Goal: Information Seeking & Learning: Learn about a topic

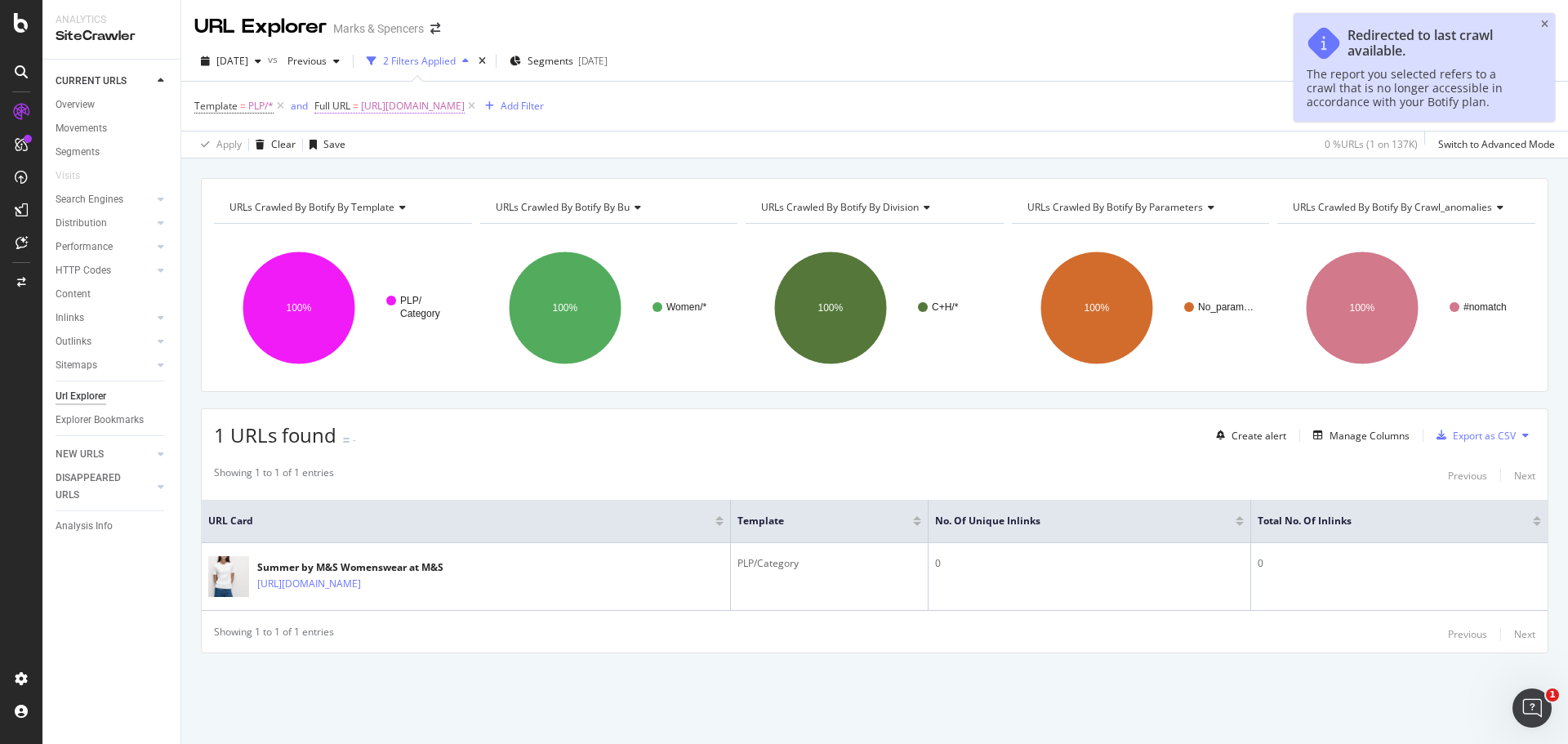
drag, startPoint x: 0, startPoint y: 0, endPoint x: 335, endPoint y: 104, distance: 350.8
click at [335, 104] on span "Full URL" at bounding box center [333, 106] width 36 height 14
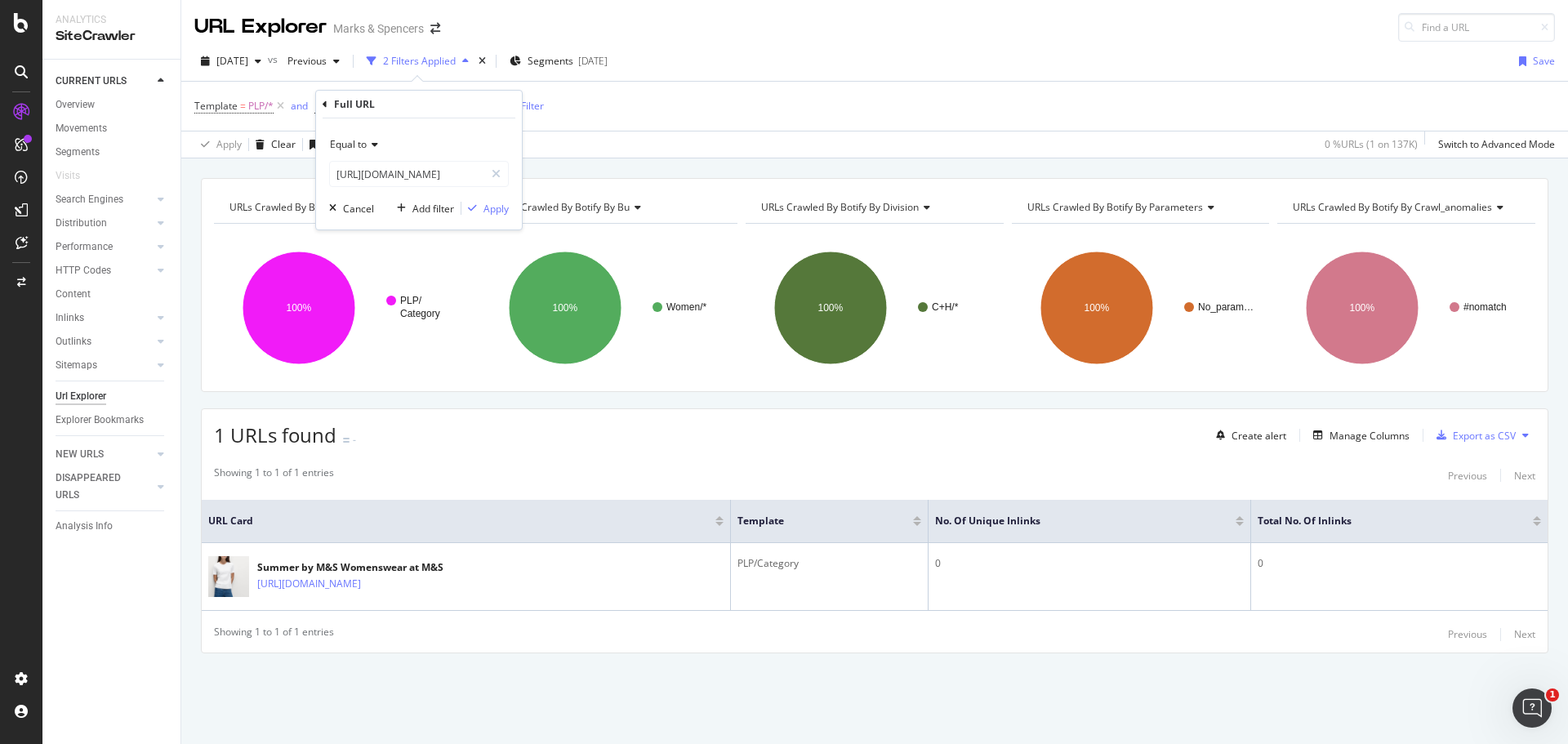
click at [351, 151] on div "Equal to" at bounding box center [418, 144] width 180 height 26
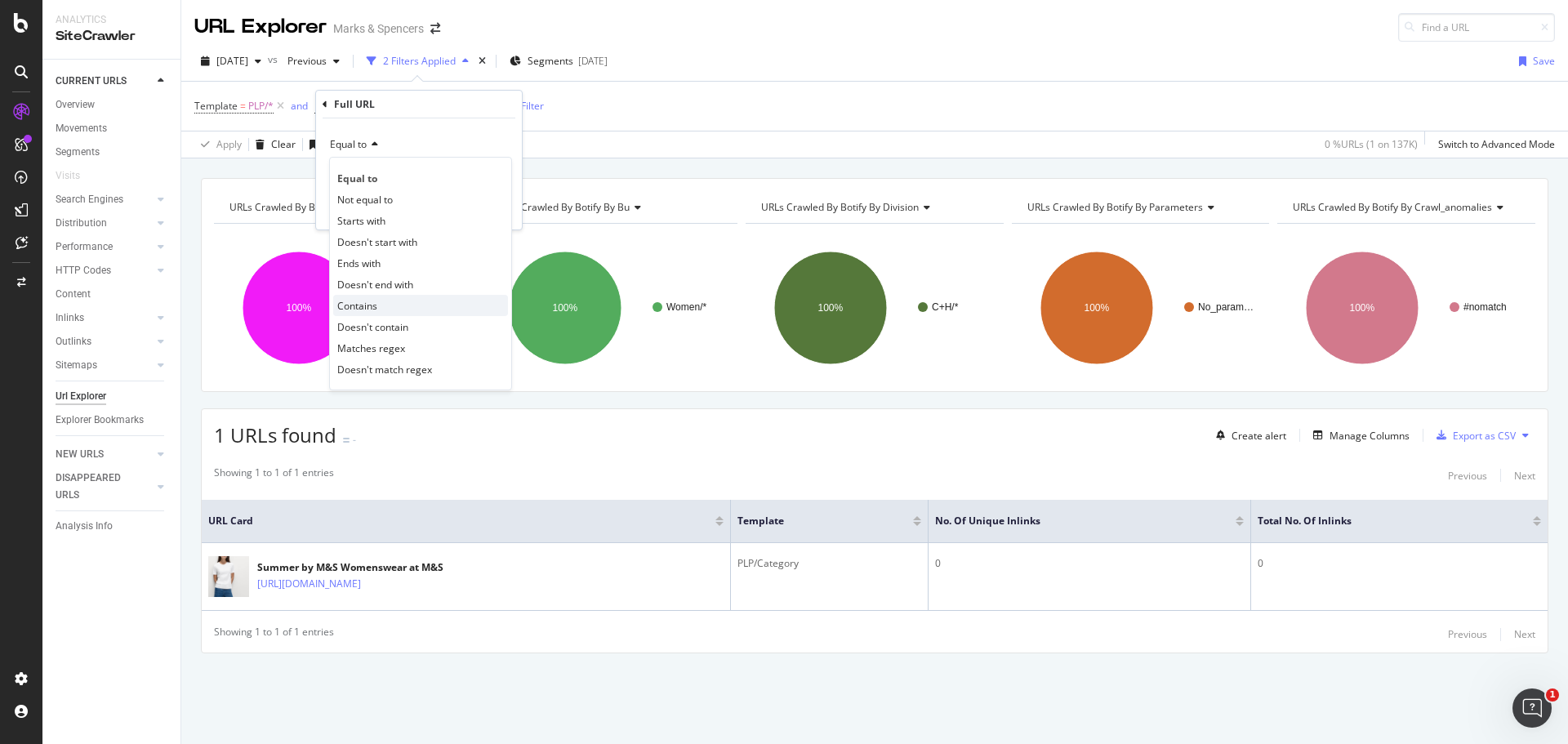
click at [387, 308] on div "Contains" at bounding box center [420, 305] width 174 height 21
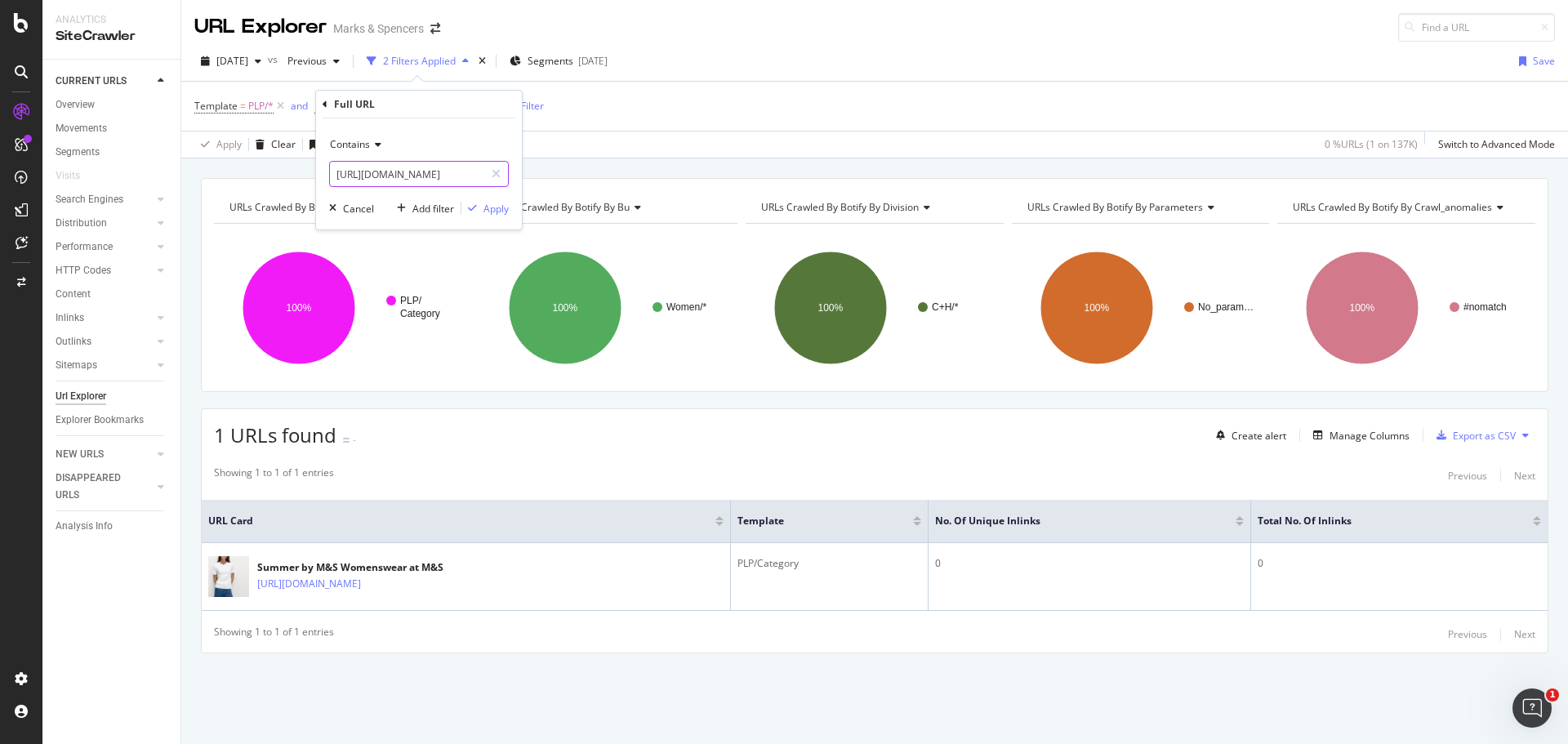
click at [429, 182] on input "[URL][DOMAIN_NAME]" at bounding box center [407, 174] width 155 height 26
paste input "sportswear/coats-and-jackets/fs5/fleece-jackets"
type input "sportswear/coats-and-jackets/fs5/fleece-jackets"
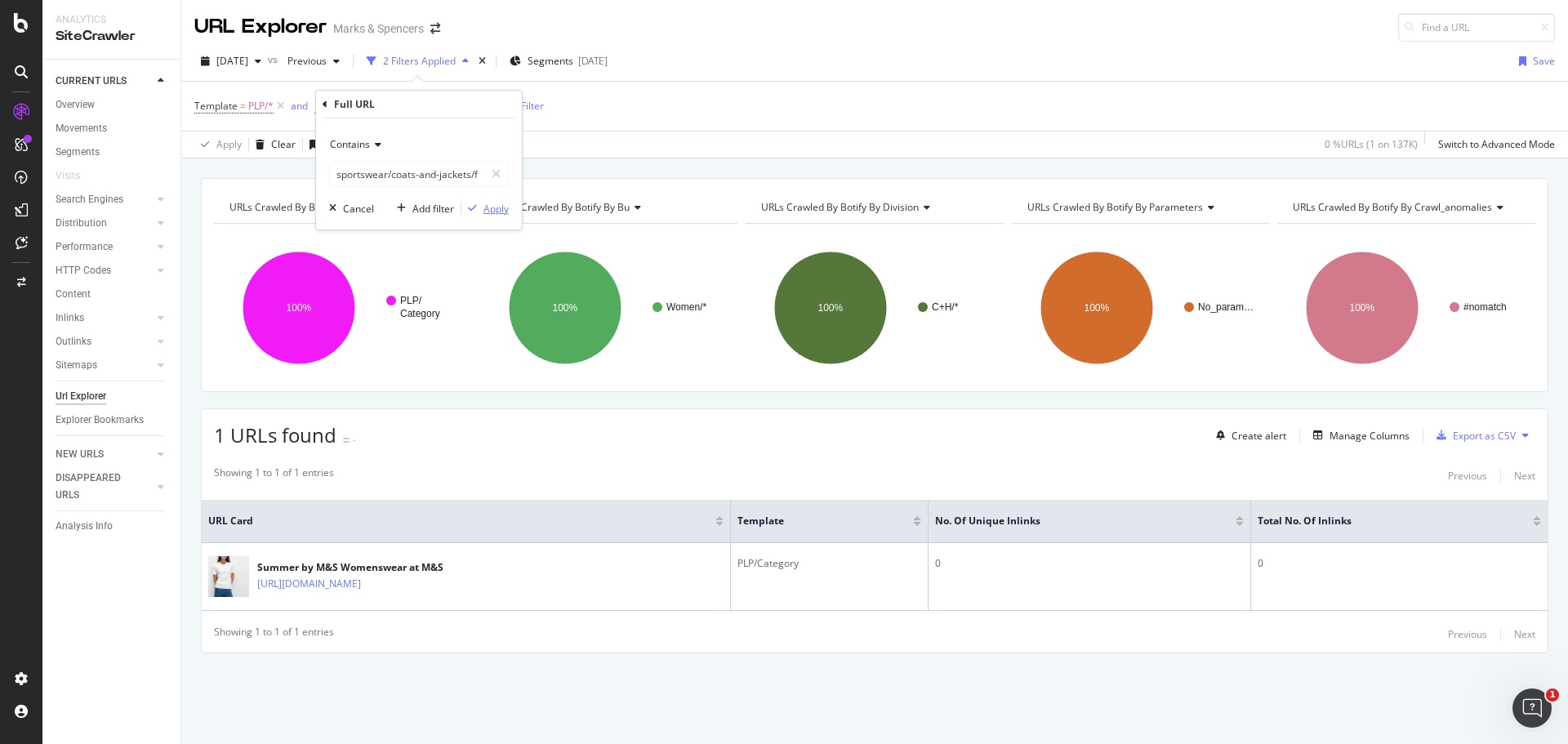
click at [495, 207] on div "Apply" at bounding box center [496, 209] width 25 height 14
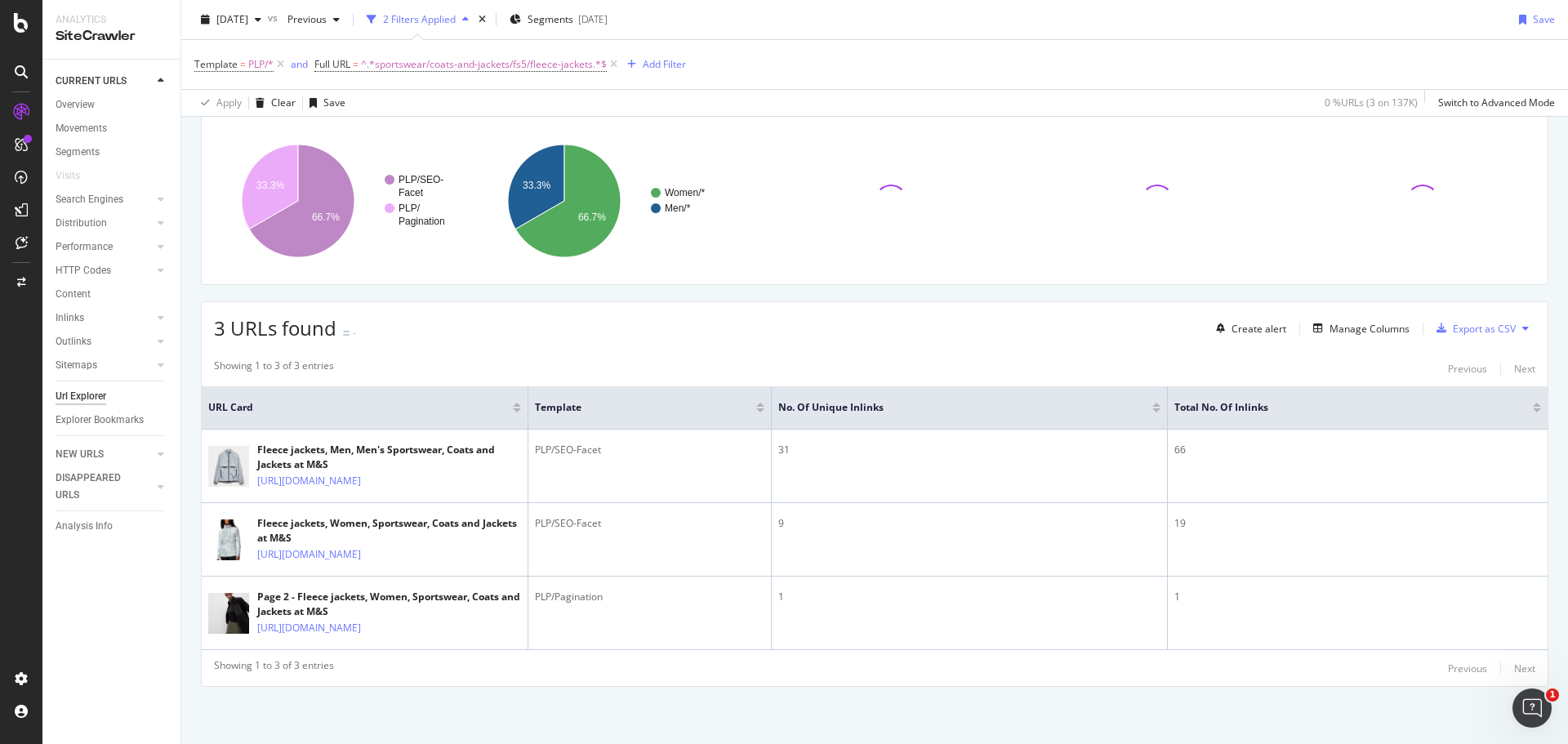
scroll to position [188, 0]
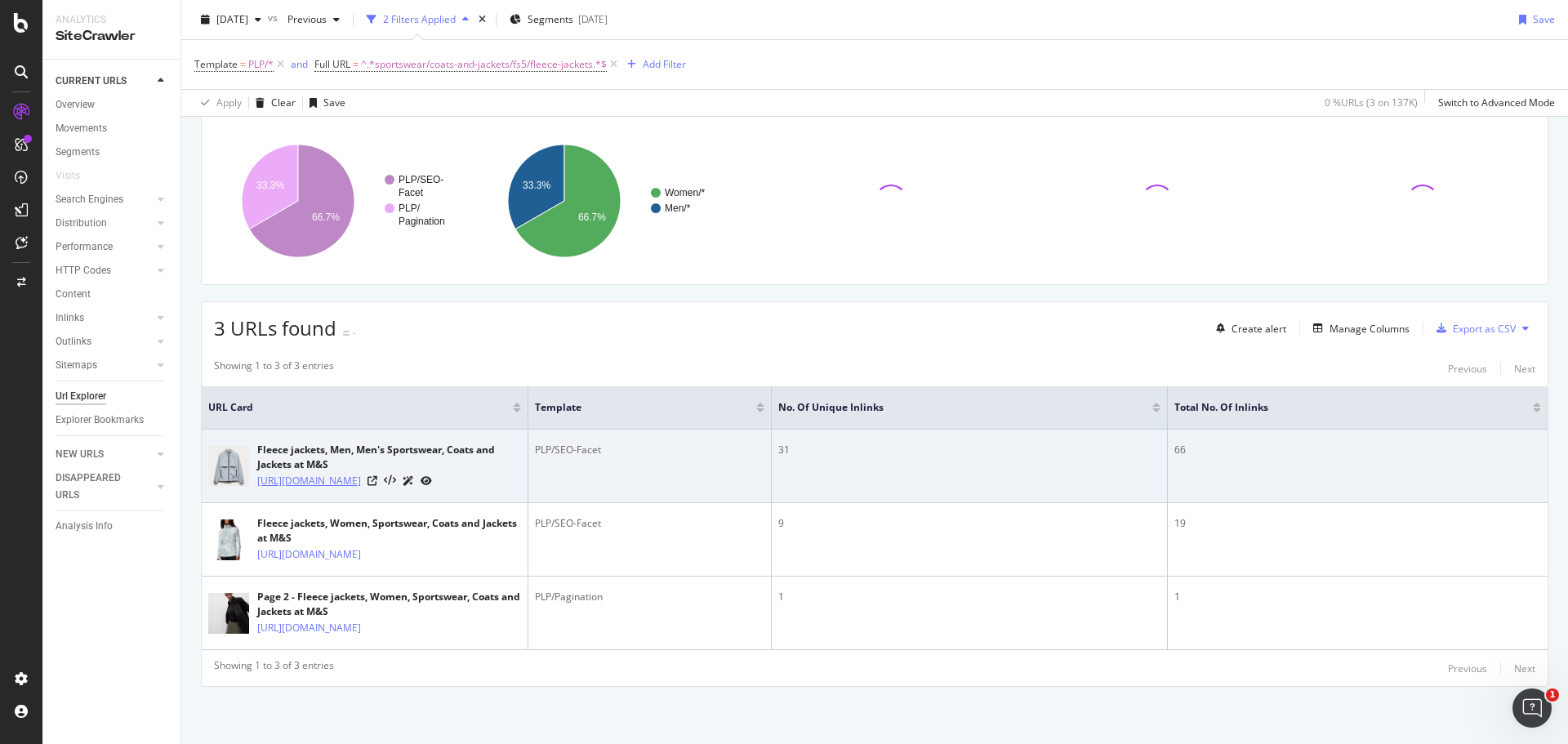
drag, startPoint x: 254, startPoint y: 395, endPoint x: 340, endPoint y: 436, distance: 95.3
click at [340, 442] on div "Fleece jackets, Men, Men's Sportswear, Coats and Jackets at M&S [URL][DOMAIN_NA…" at bounding box center [364, 466] width 313 height 46
copy link "[URL][DOMAIN_NAME]"
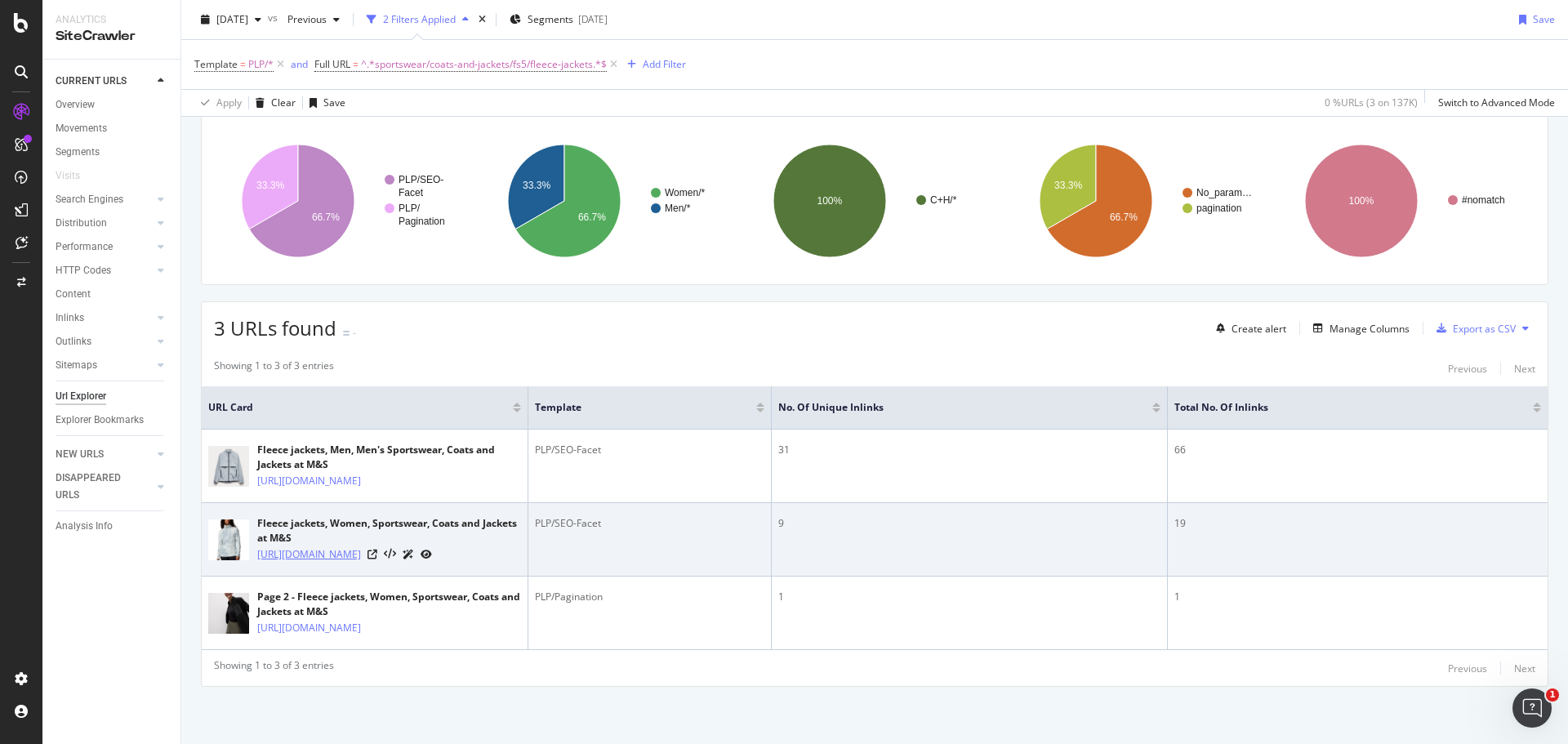
drag, startPoint x: 253, startPoint y: 500, endPoint x: 320, endPoint y: 534, distance: 75.1
click at [320, 534] on div "Fleece jackets, Women, Sportswear, Coats and Jackets at M&S [URL][DOMAIN_NAME]" at bounding box center [364, 540] width 313 height 46
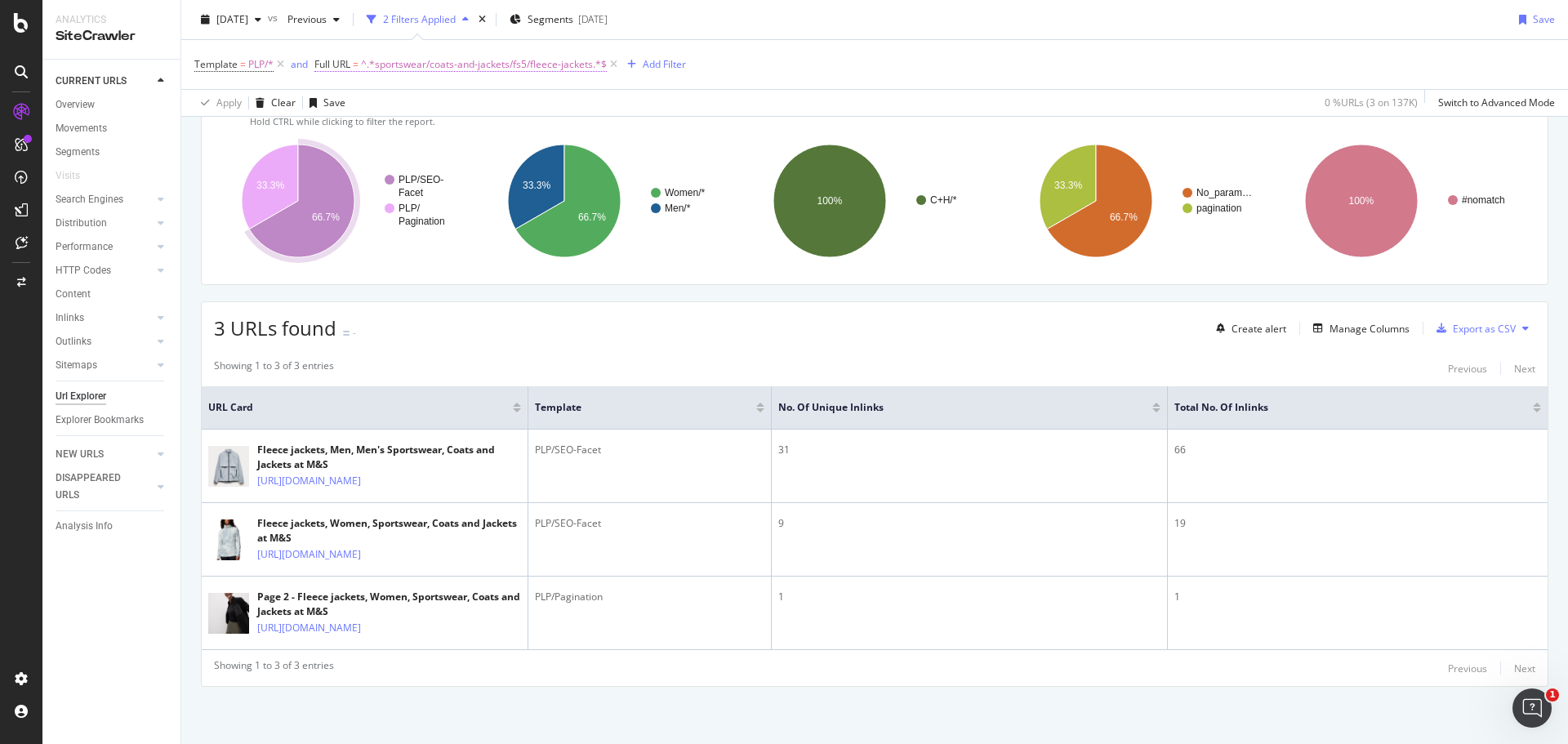
click at [482, 63] on span "^.*sportswear/coats-and-jackets/fs5/fleece-jackets.*$" at bounding box center [484, 64] width 246 height 23
click at [440, 137] on input "sportswear/coats-and-jackets/fs5/fleece-jackets" at bounding box center [407, 132] width 155 height 26
drag, startPoint x: 472, startPoint y: 136, endPoint x: 294, endPoint y: 135, distance: 178.0
click at [294, 135] on body "Analytics SiteCrawler CURRENT URLS Overview Movements Segments Visits Search En…" at bounding box center [784, 372] width 1568 height 744
type input "sportswear/coats-and-jackets"
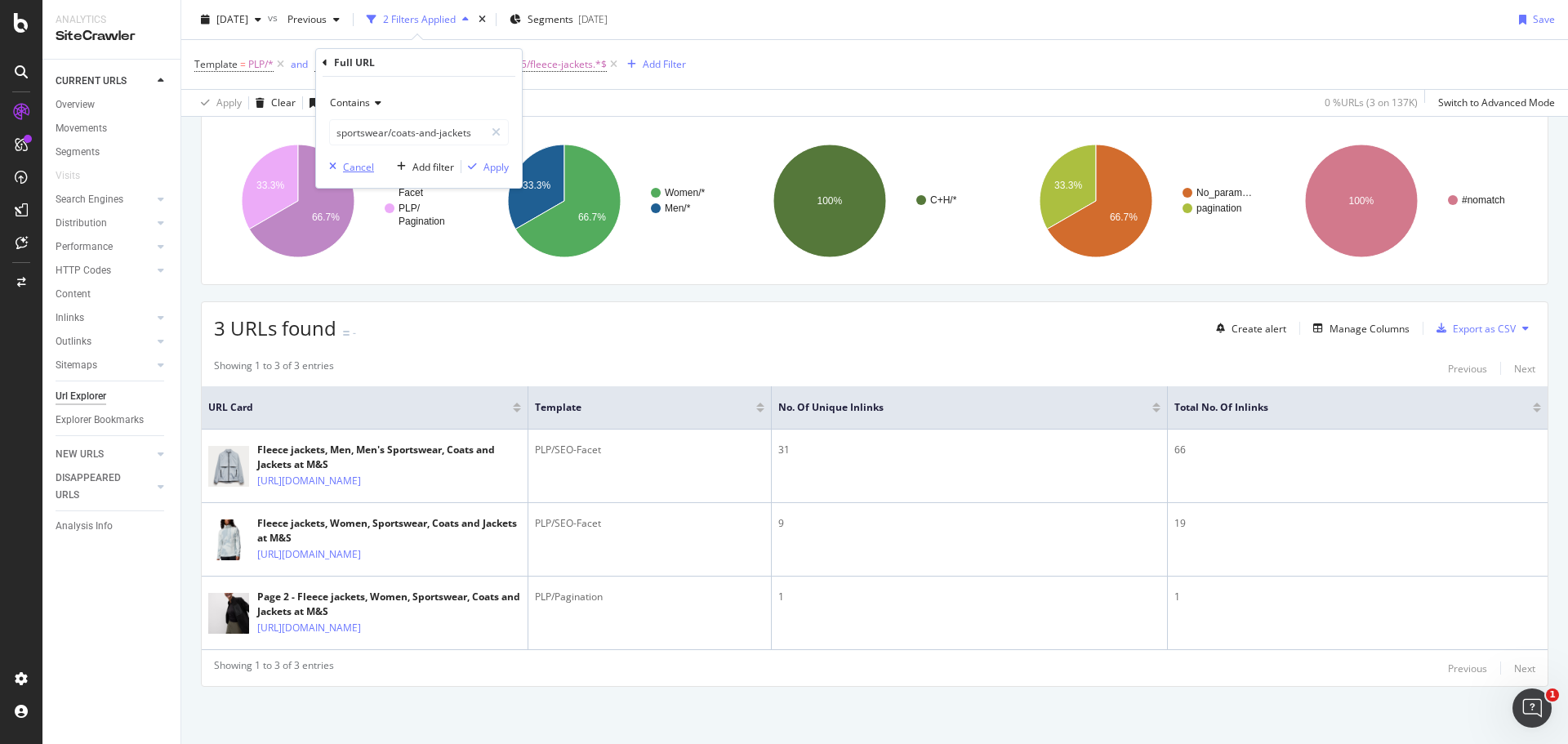
click at [359, 168] on div "Cancel" at bounding box center [358, 167] width 31 height 14
click at [549, 65] on span "^.*sportswear/coats-and-jackets/fs5/fleece-jackets.*$" at bounding box center [484, 64] width 246 height 23
click at [416, 146] on div "Contains sportswear/coats-and-jackets/fs5/fleece-jackets Cancel Add filter Apply" at bounding box center [418, 131] width 205 height 111
click at [408, 134] on input "sportswear/coats-and-jackets/fs5/fleece-jackets" at bounding box center [407, 132] width 155 height 26
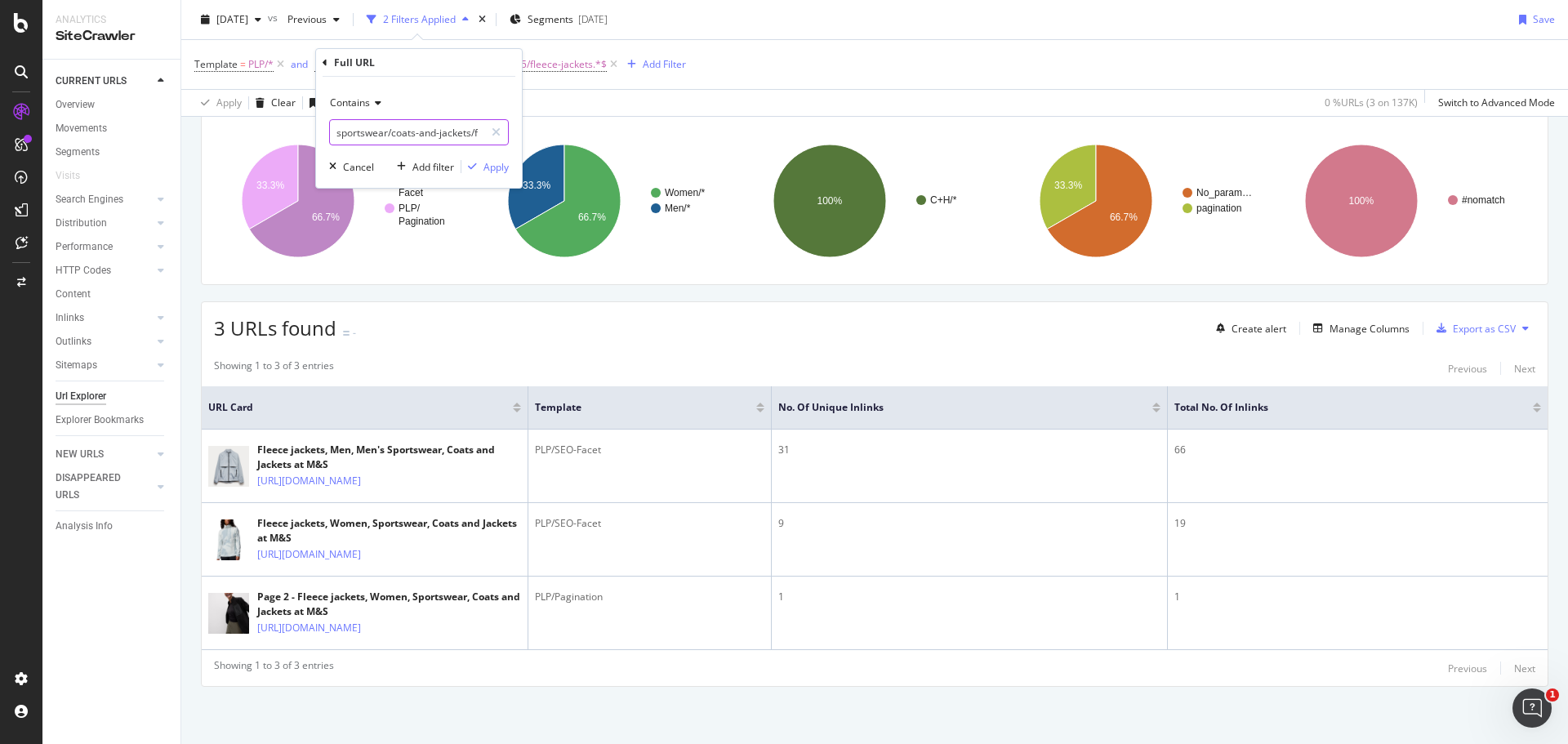
click at [408, 134] on input "sportswear/coats-and-jackets/fs5/fleece-jackets" at bounding box center [407, 132] width 155 height 26
click at [661, 61] on div "Add Filter" at bounding box center [664, 64] width 43 height 14
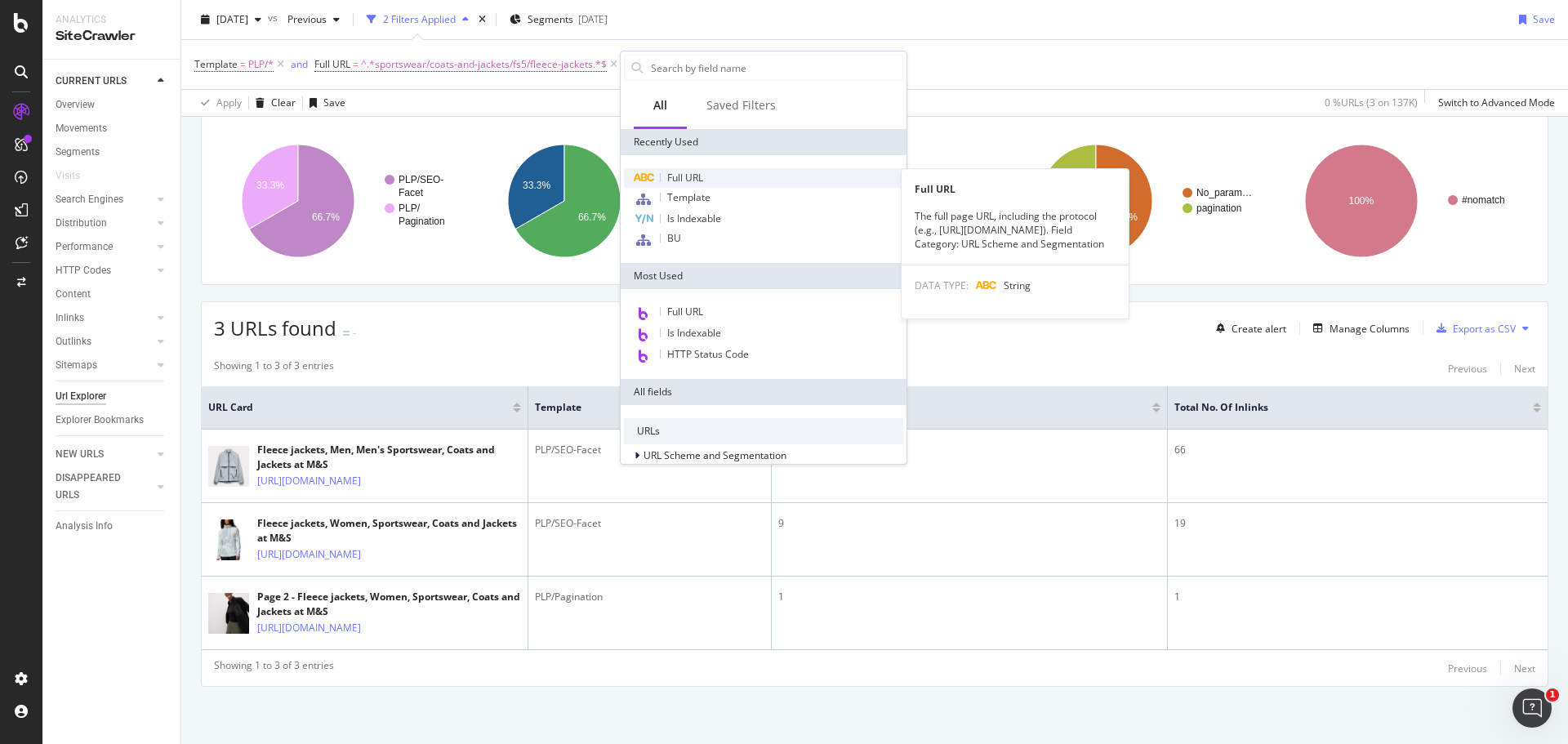
click at [688, 178] on span "Full URL" at bounding box center [685, 178] width 36 height 14
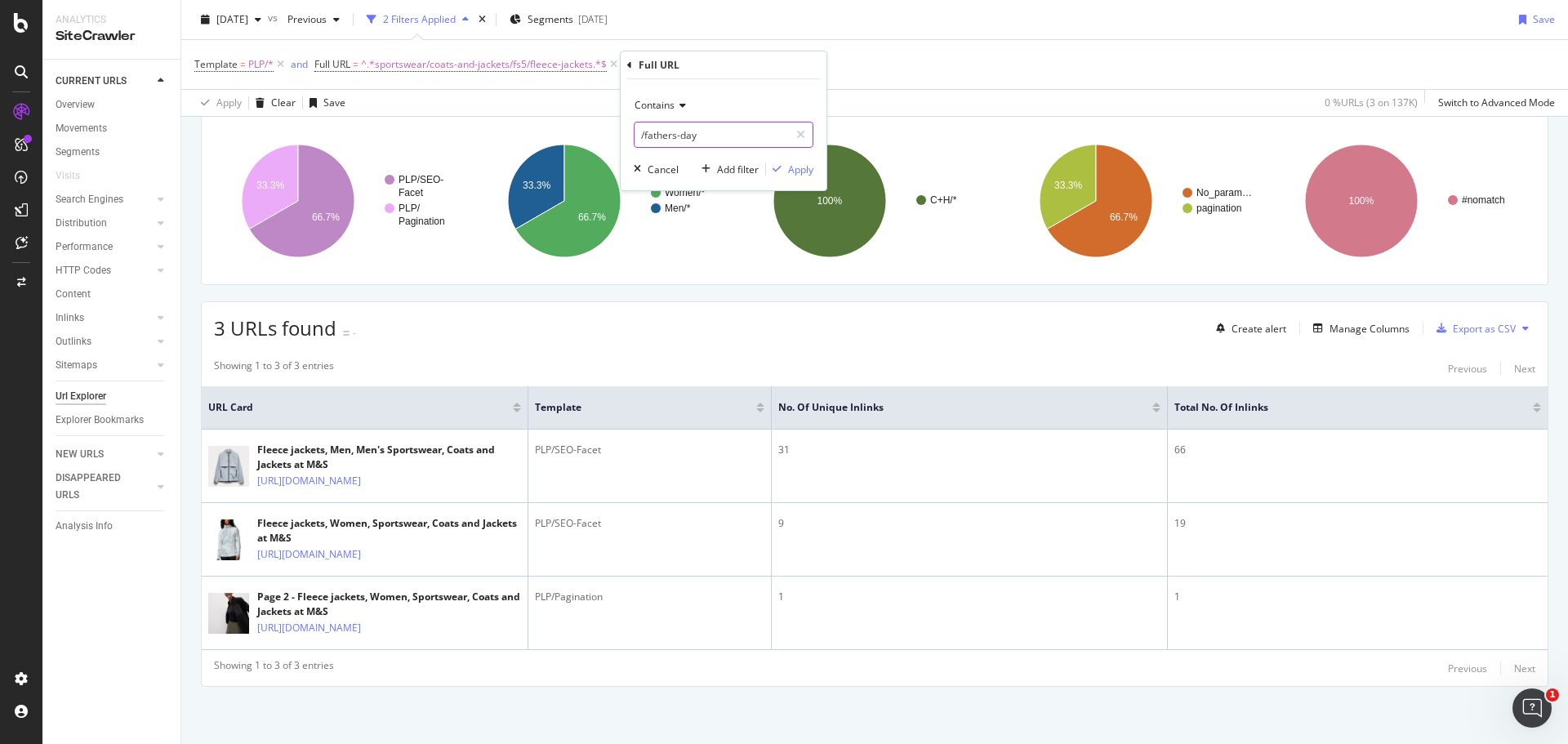
click at [684, 139] on input "/fathers-day" at bounding box center [711, 135] width 155 height 26
paste input "sportswear/coats-and-jackets/fs5/fleece-jackets"
click at [699, 137] on input "sportswear/coats-and-jackets/fs5/fleece-jackets" at bounding box center [711, 135] width 155 height 26
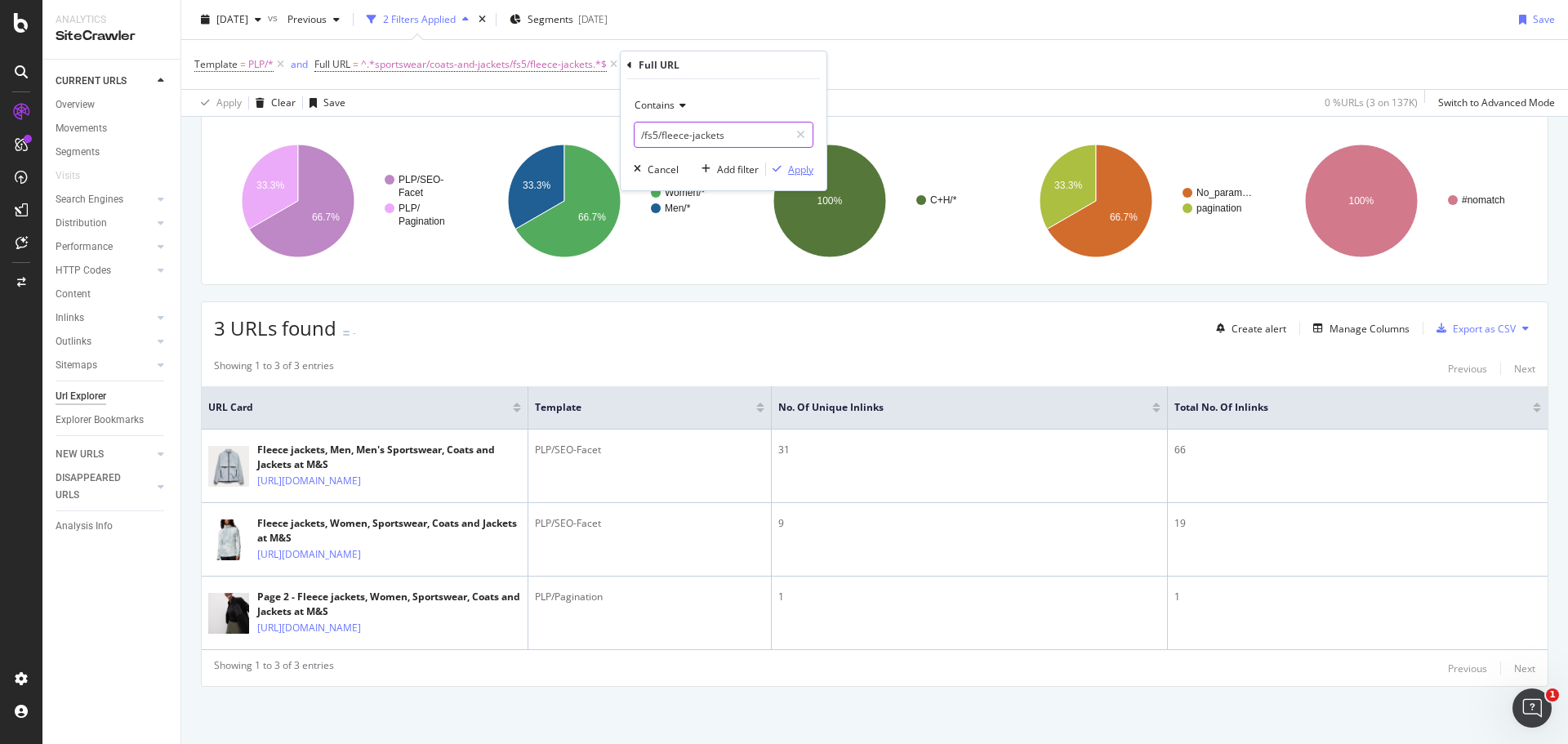
type input "/fs5/fleece-jackets"
click at [807, 170] on div "Apply" at bounding box center [800, 169] width 25 height 14
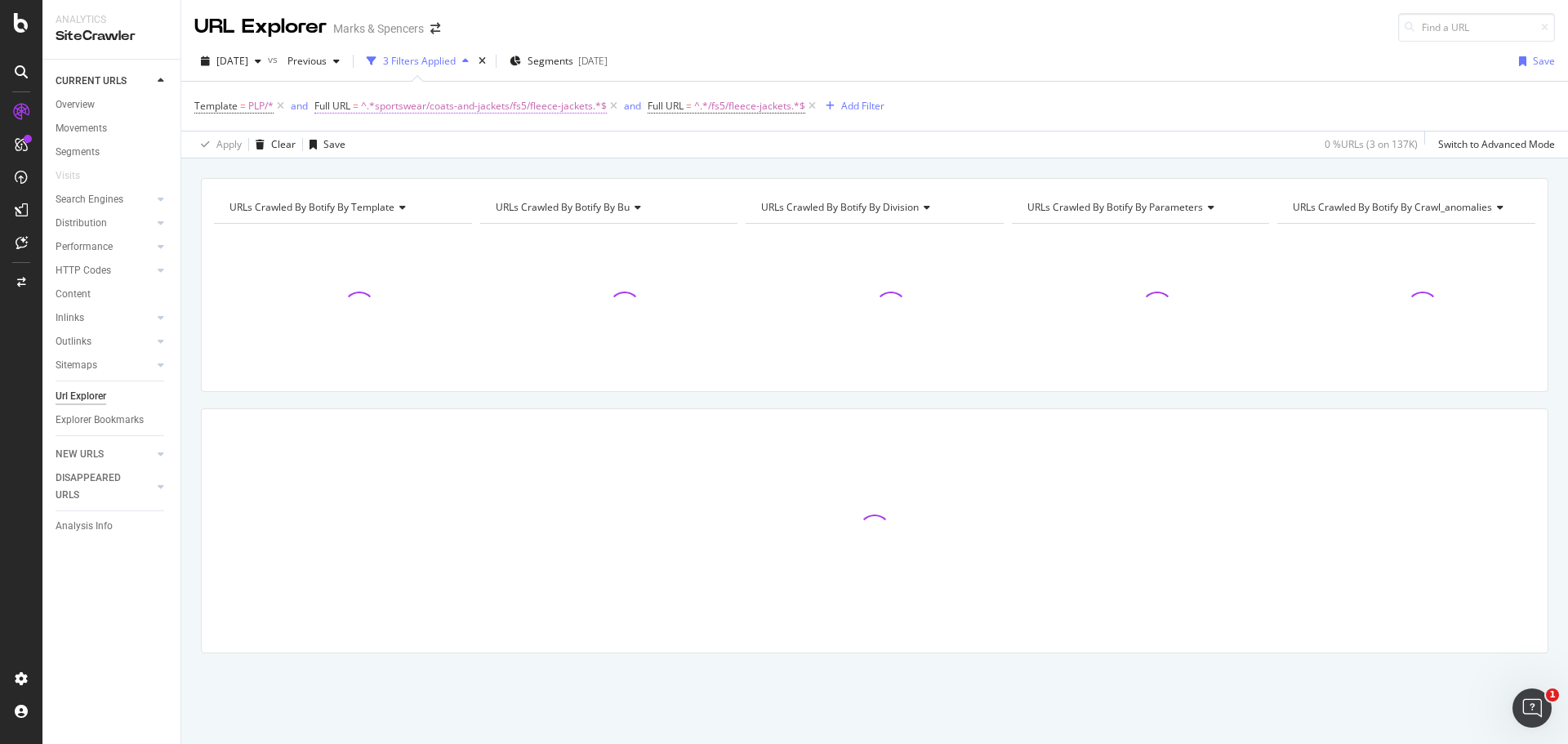
click at [484, 110] on span "^.*sportswear/coats-and-jackets/fs5/fleece-jackets.*$" at bounding box center [484, 106] width 246 height 23
click at [425, 166] on input "sportswear/coats-and-jackets/fs5/fleece-jackets" at bounding box center [407, 174] width 155 height 26
click at [418, 178] on input "sportswear/coats-and-jackets/fs5/fleece-jackets" at bounding box center [407, 174] width 155 height 26
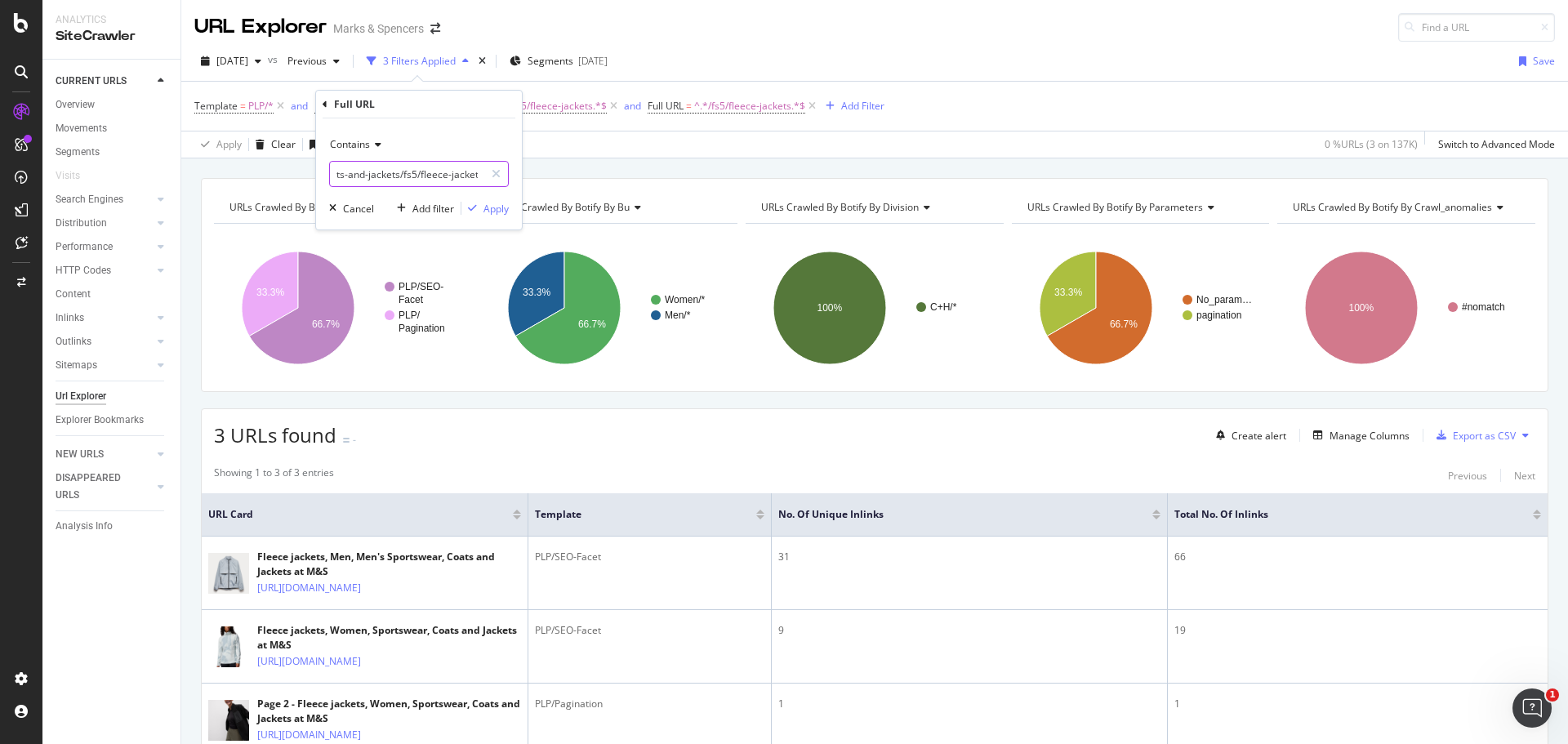
scroll to position [0, 74]
drag, startPoint x: 393, startPoint y: 176, endPoint x: 534, endPoint y: 184, distance: 141.2
click at [534, 184] on body "Analytics SiteCrawler CURRENT URLS Overview Movements Segments Visits Search En…" at bounding box center [784, 372] width 1568 height 744
type input "sportswear"
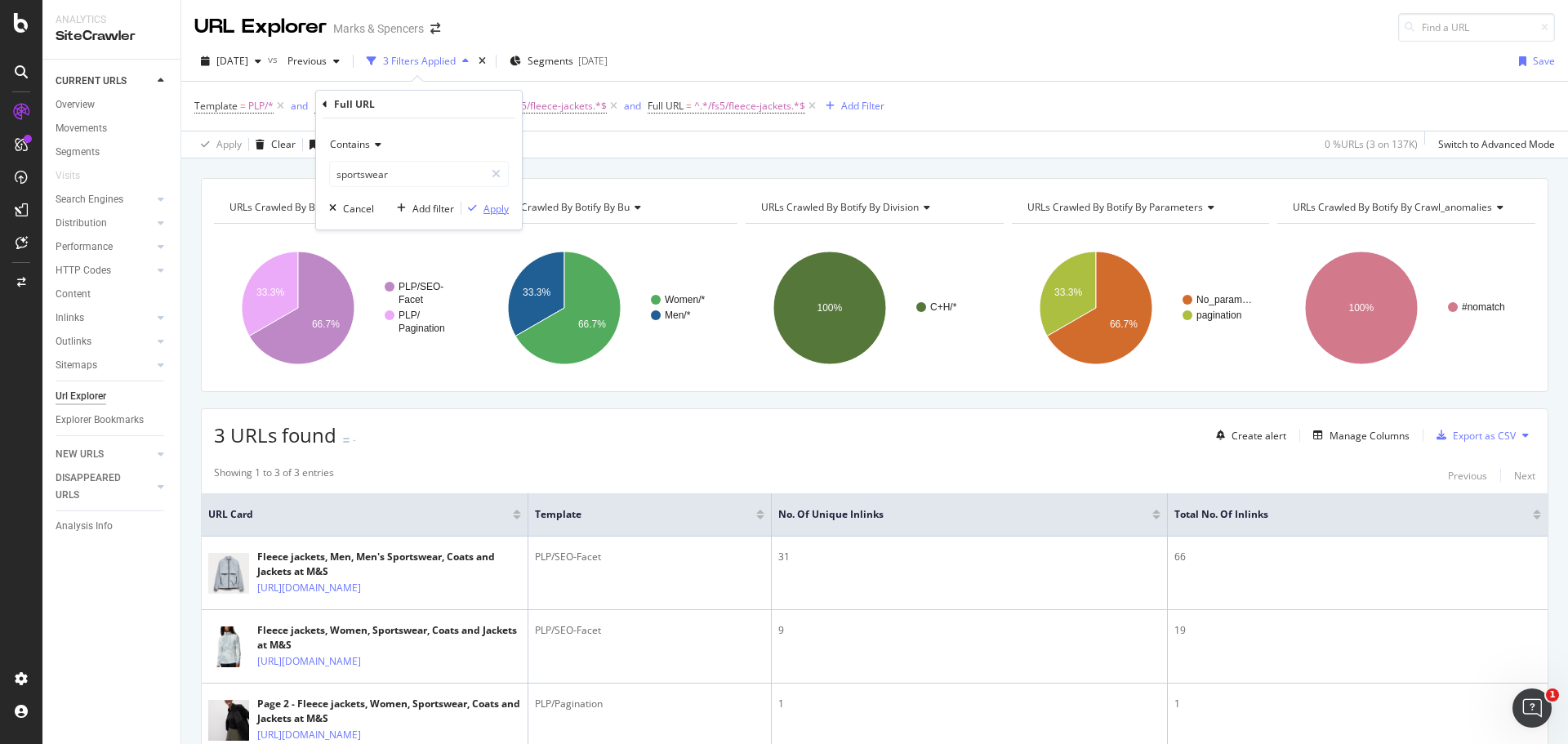
click at [497, 205] on div "Apply" at bounding box center [496, 209] width 25 height 14
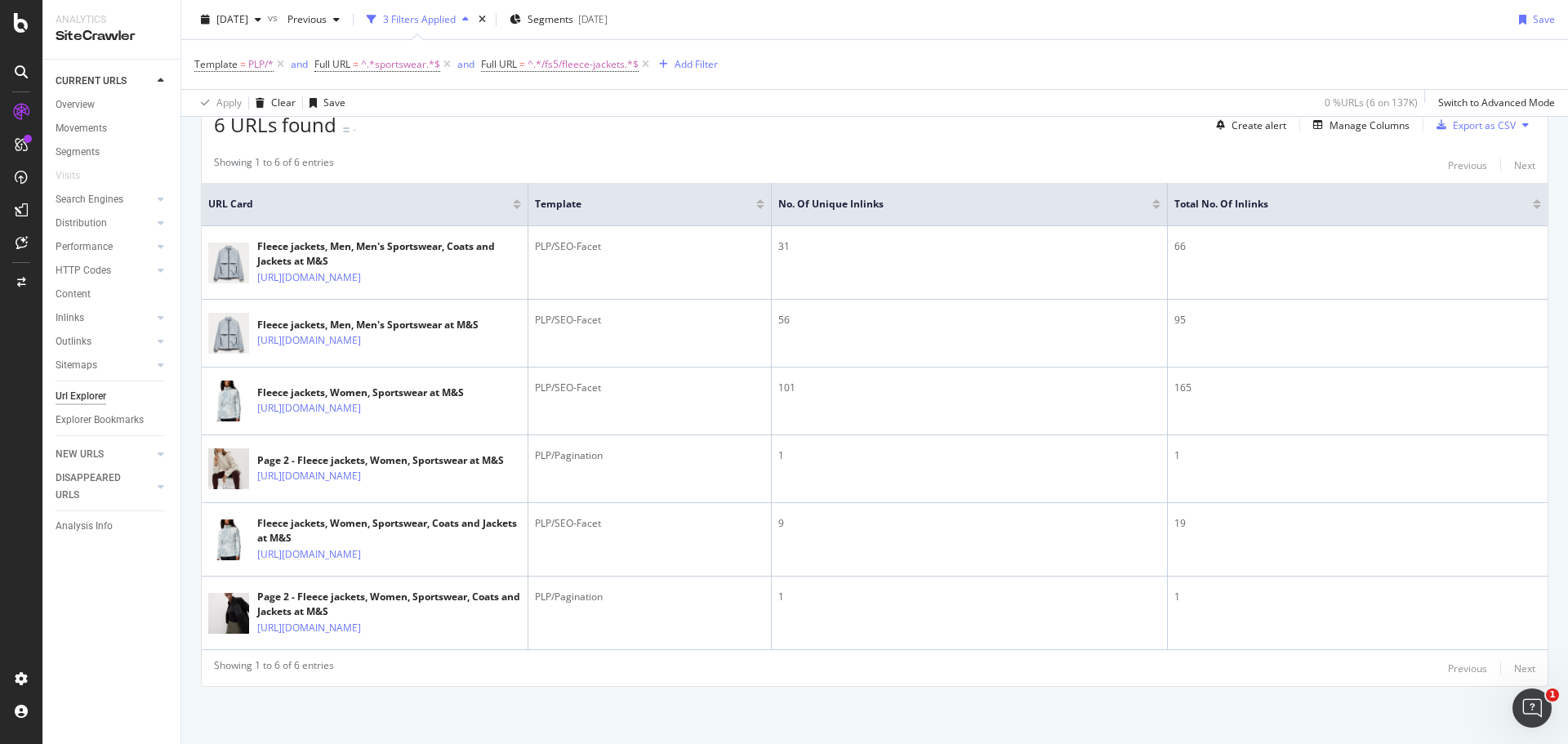
scroll to position [411, 0]
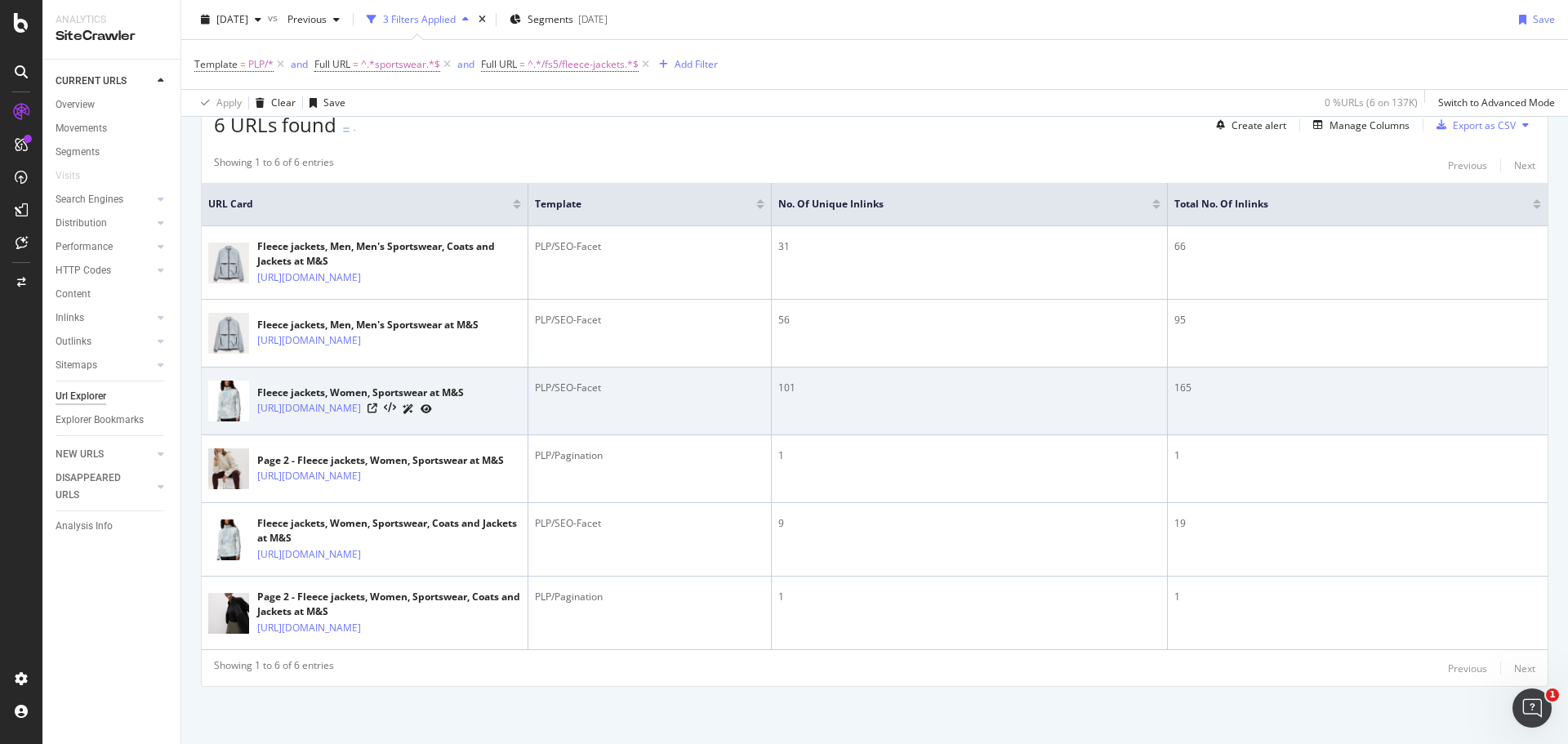
drag, startPoint x: 252, startPoint y: 266, endPoint x: 420, endPoint y: 308, distance: 173.2
click at [420, 308] on tbody "Fleece jackets, Men, Men's Sportswear, Coats and Jackets at M&S [URL][DOMAIN_NA…" at bounding box center [875, 437] width 1345 height 424
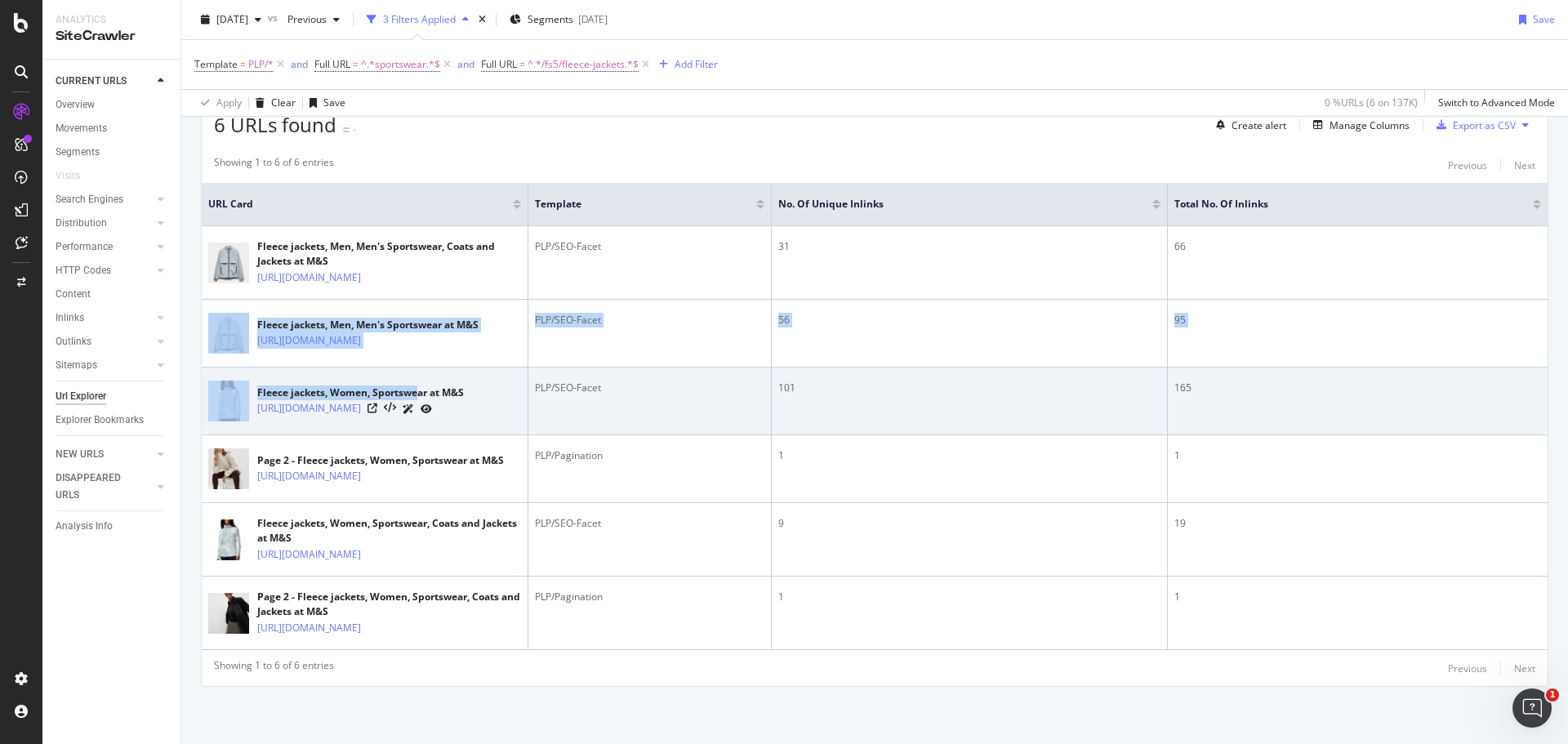
copy tbody "Fleece jackets, Men, Men's Sportswear at M&S [URL][DOMAIN_NAME] PLP/SEO-Facet 5…"
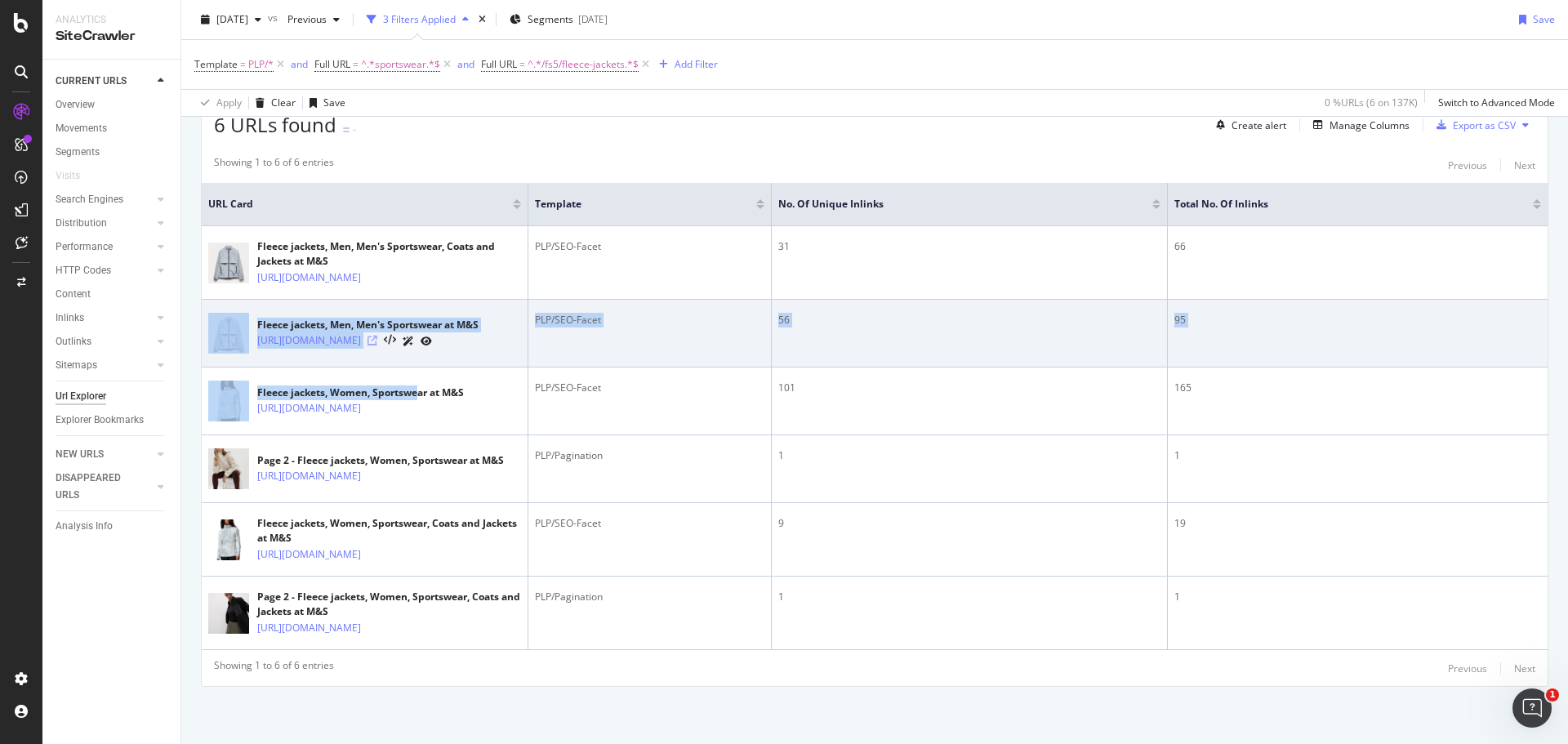
click at [377, 336] on icon at bounding box center [372, 340] width 9 height 9
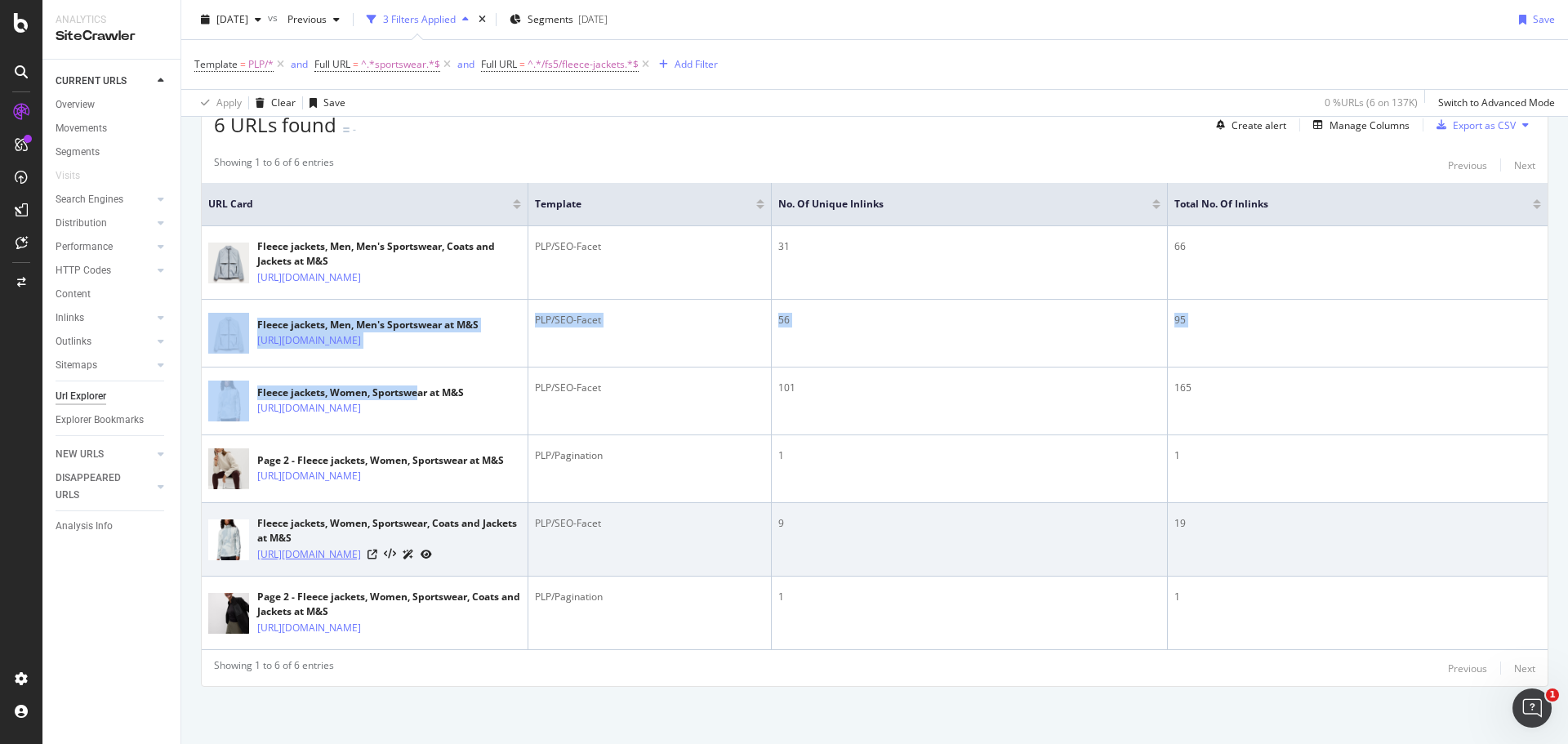
scroll to position [442, 0]
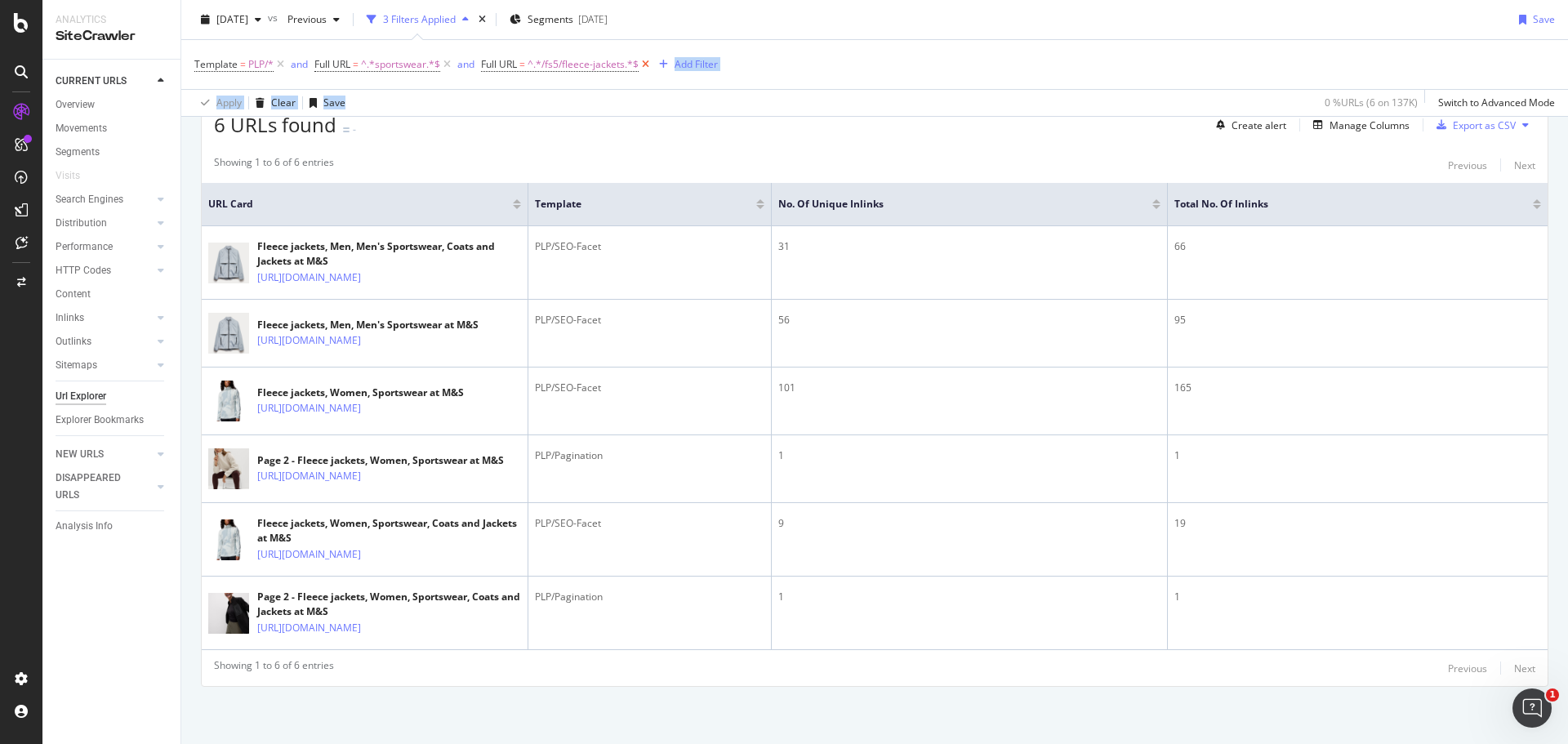
drag, startPoint x: 681, startPoint y: 90, endPoint x: 646, endPoint y: 65, distance: 43.0
click at [646, 65] on div "Template = PLP/* and Full URL = ^.*sportswear.*$ and Full URL = ^.*/fs5/fleece-…" at bounding box center [874, 78] width 1360 height 76
click at [646, 65] on icon at bounding box center [645, 64] width 14 height 16
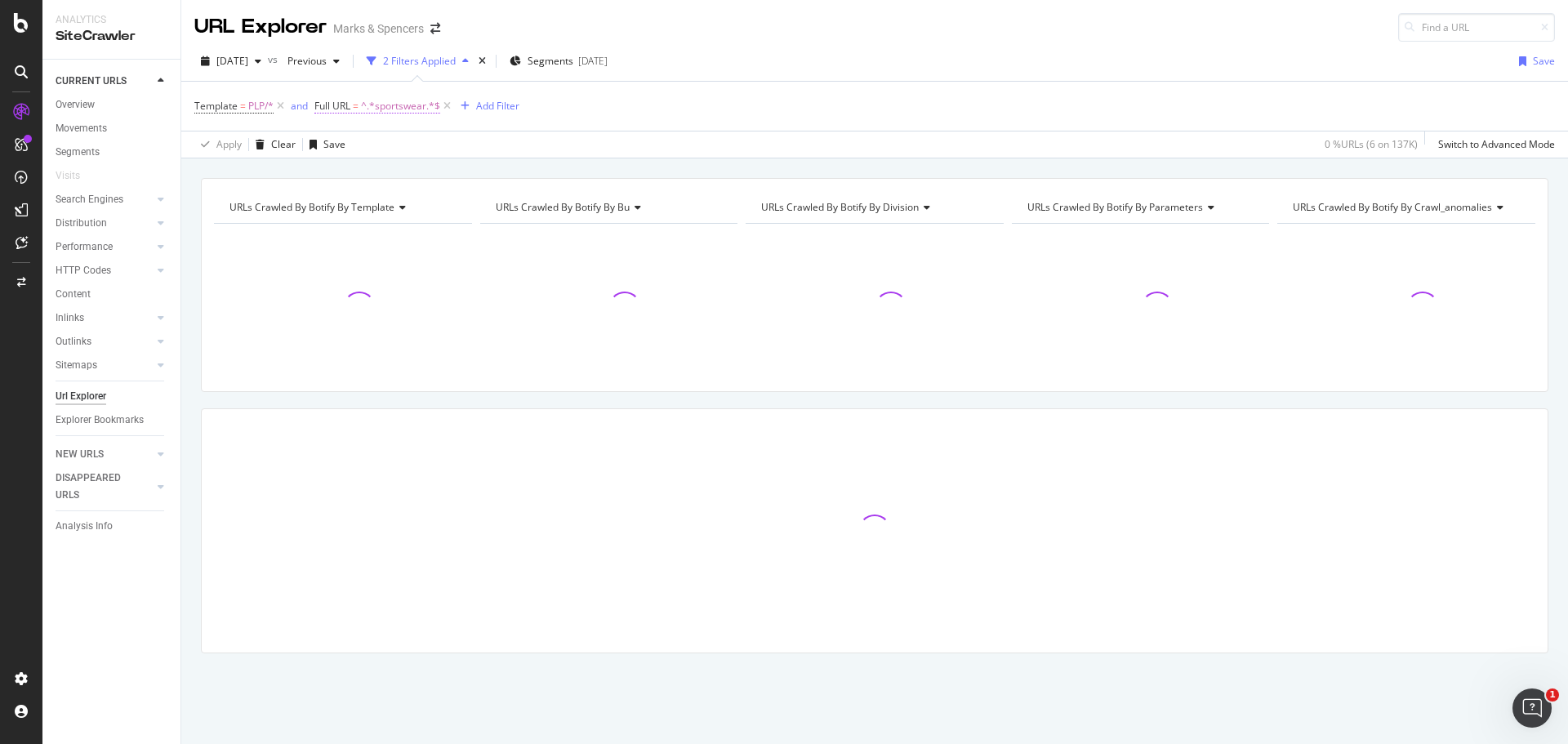
click at [404, 102] on span "^.*sportswear.*$" at bounding box center [400, 106] width 79 height 23
click at [361, 166] on input "sportswear" at bounding box center [407, 174] width 155 height 26
paste input "fs5/cycling"
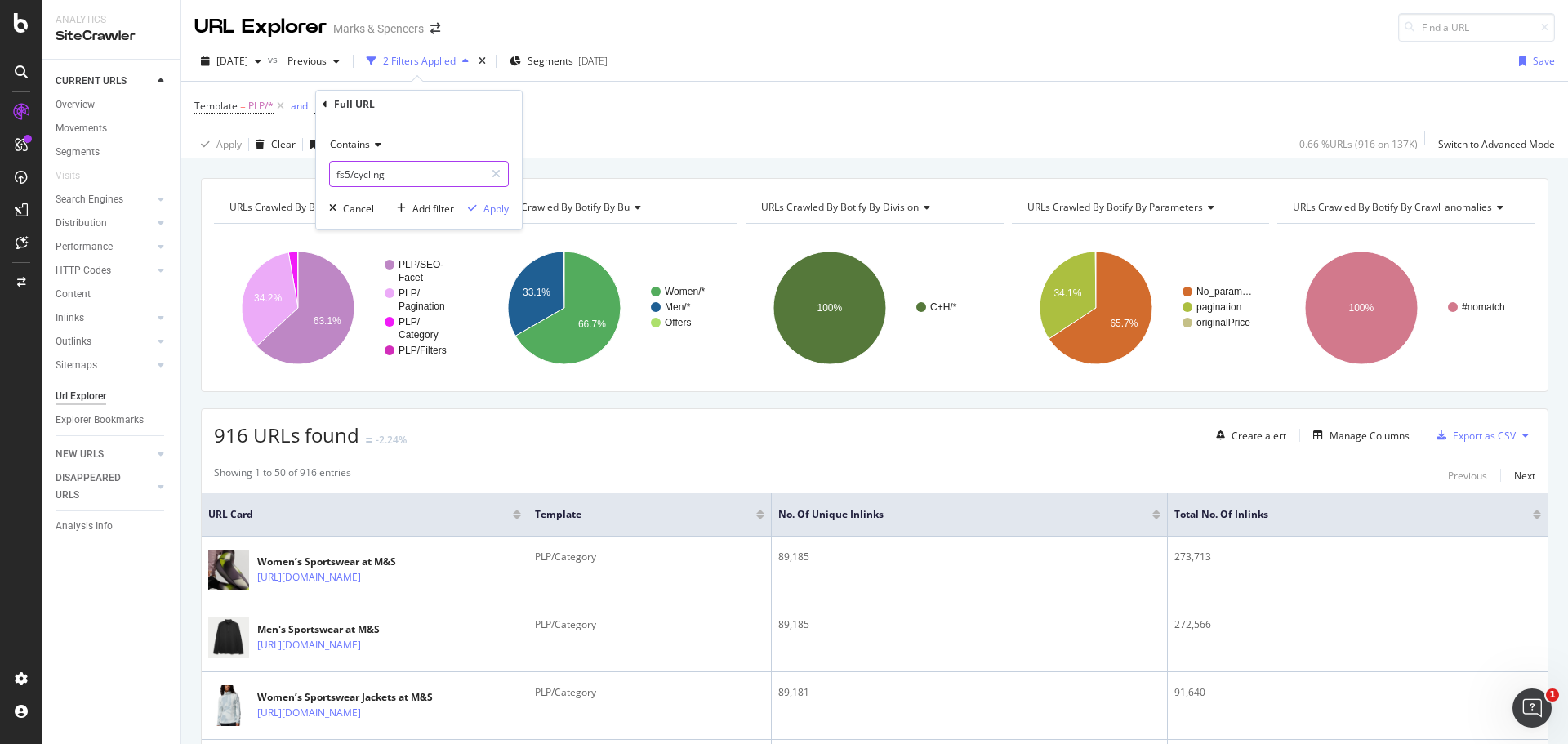
type input "fs5/cycling"
click at [479, 205] on div "button" at bounding box center [473, 208] width 22 height 9
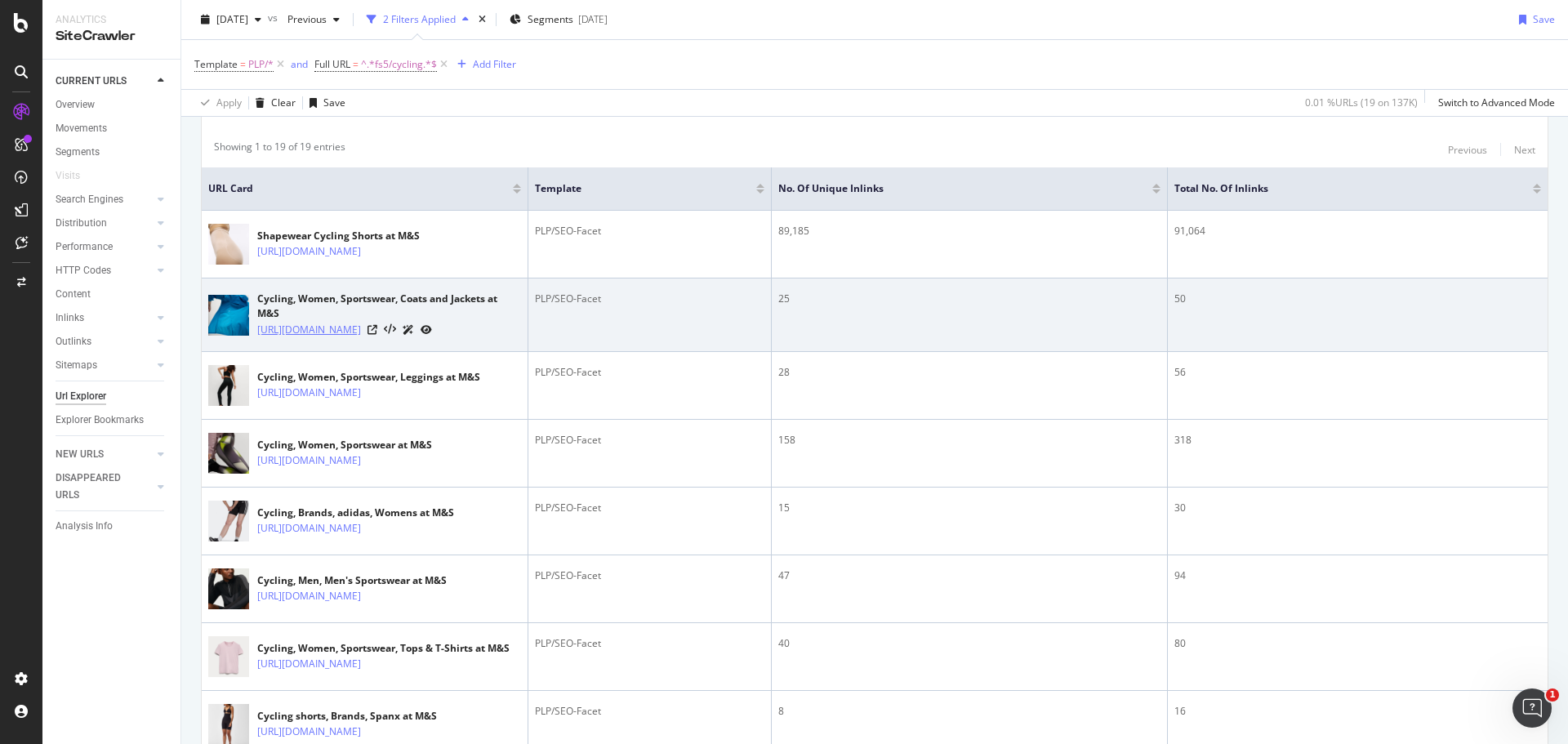
scroll to position [326, 0]
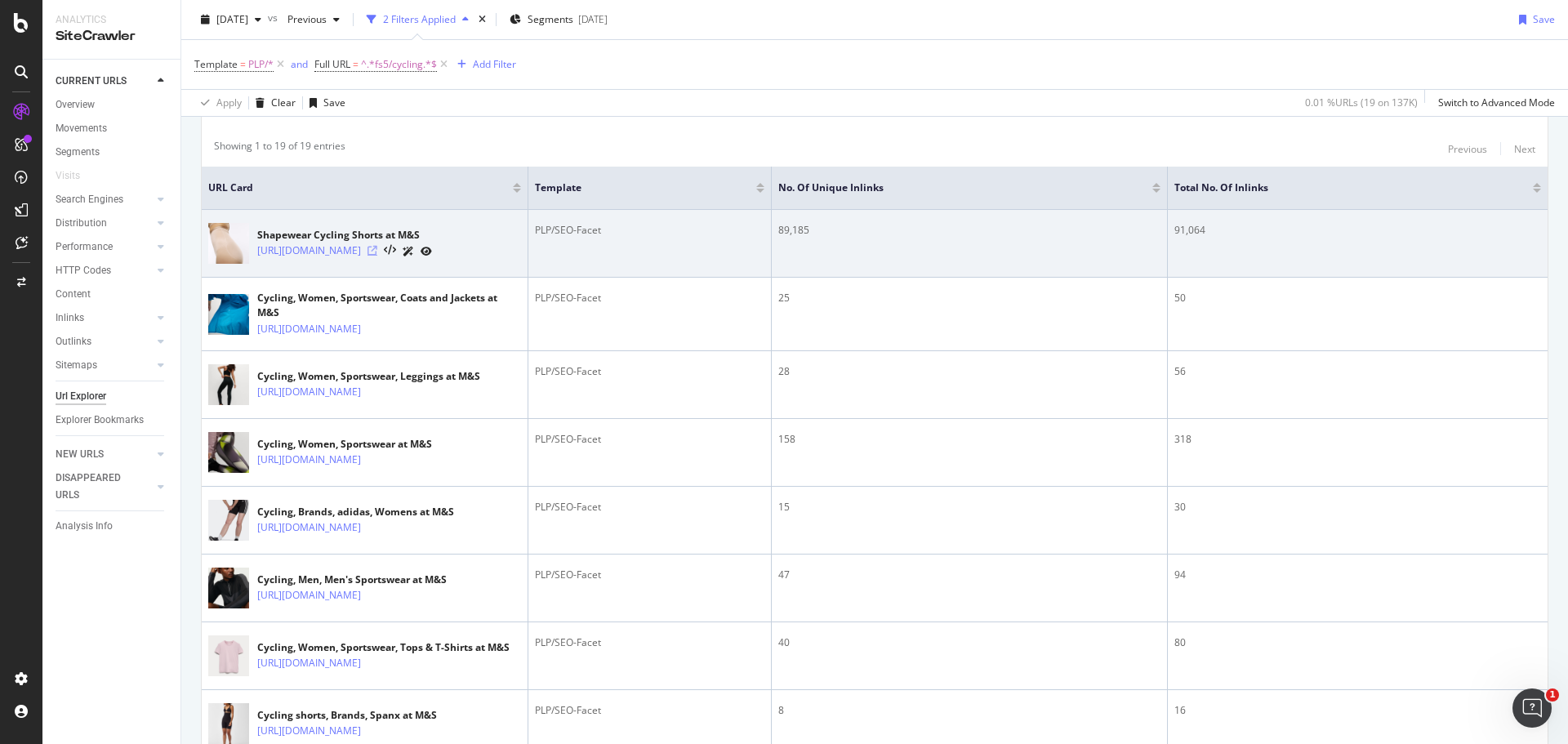
click at [377, 253] on icon at bounding box center [372, 250] width 9 height 9
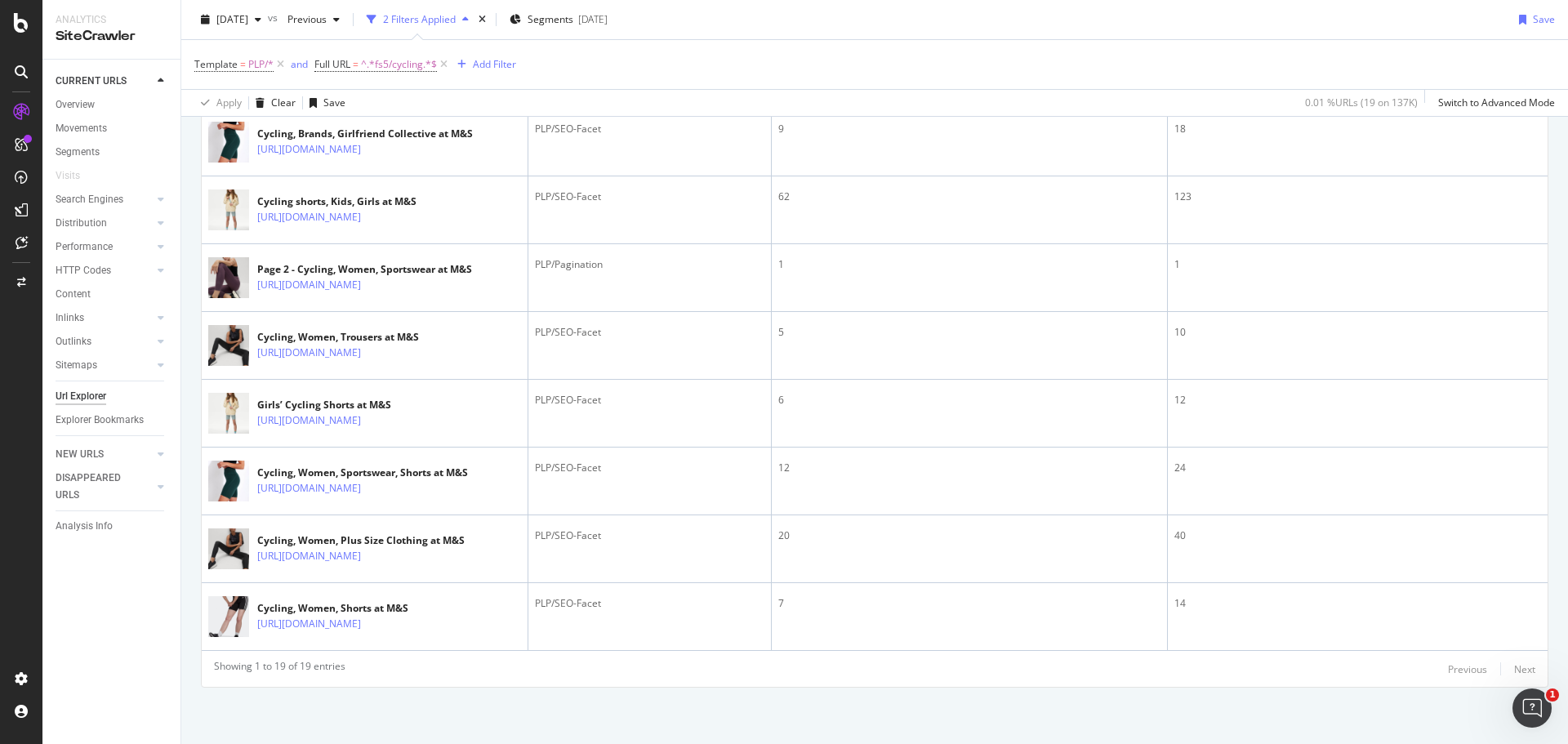
scroll to position [1095, 0]
